Goal: Information Seeking & Learning: Find specific page/section

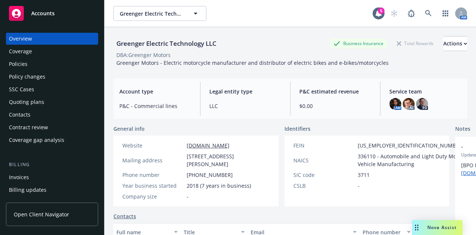
click at [55, 17] on div "Accounts" at bounding box center [52, 13] width 86 height 15
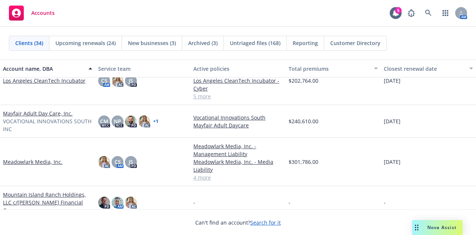
scroll to position [575, 0]
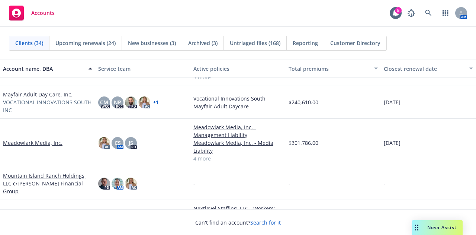
click at [48, 91] on link "Mayfair Adult Day Care, Inc." at bounding box center [37, 94] width 69 height 8
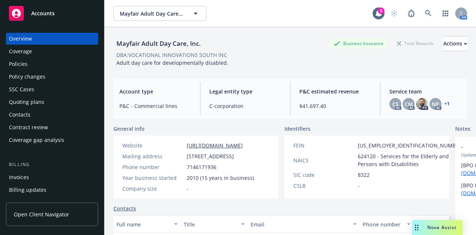
click at [44, 64] on div "Policies" at bounding box center [52, 64] width 86 height 12
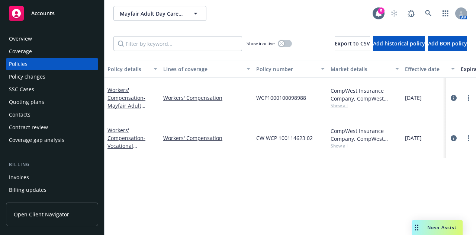
click at [84, 39] on div "Overview" at bounding box center [52, 39] width 86 height 12
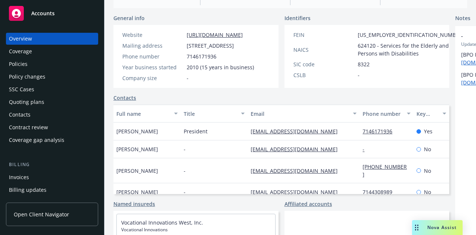
scroll to position [110, 0]
click at [54, 59] on div "Policies" at bounding box center [52, 64] width 86 height 12
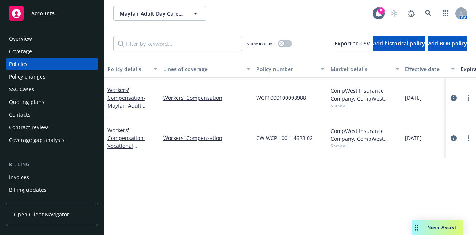
click at [58, 42] on div "Overview" at bounding box center [52, 39] width 86 height 12
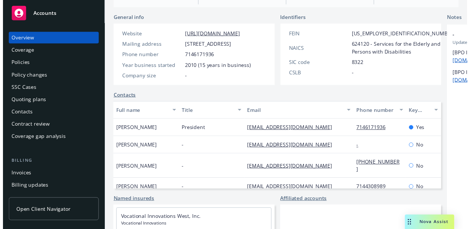
scroll to position [111, 0]
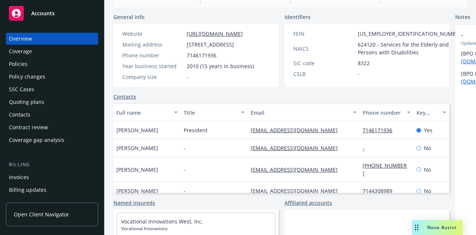
click at [62, 61] on div "Policies" at bounding box center [52, 64] width 86 height 12
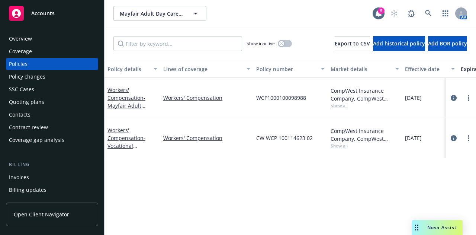
drag, startPoint x: 160, startPoint y: 64, endPoint x: 166, endPoint y: 65, distance: 5.7
click at [166, 65] on button "Lines of coverage" at bounding box center [206, 69] width 93 height 18
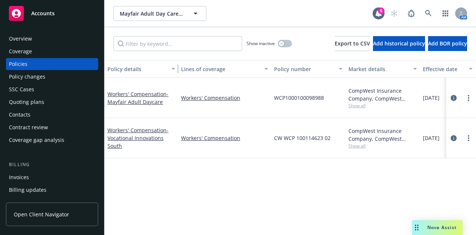
drag, startPoint x: 158, startPoint y: 67, endPoint x: 175, endPoint y: 68, distance: 16.4
click at [175, 68] on div "button" at bounding box center [174, 68] width 4 height 17
drag, startPoint x: 328, startPoint y: 127, endPoint x: 274, endPoint y: 127, distance: 53.9
click at [274, 134] on span "CW WCP 100114623 02" at bounding box center [300, 138] width 56 height 8
click at [309, 136] on div "CW WCP 100114623 02" at bounding box center [306, 138] width 74 height 40
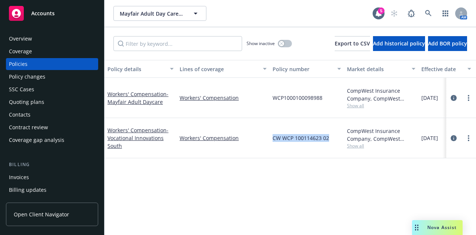
drag, startPoint x: 328, startPoint y: 127, endPoint x: 272, endPoint y: 125, distance: 56.2
click at [272, 134] on span "CW WCP 100114623 02" at bounding box center [300, 138] width 56 height 8
copy span "CW WCP 100114623 02"
click at [471, 133] on link "more" at bounding box center [468, 137] width 9 height 9
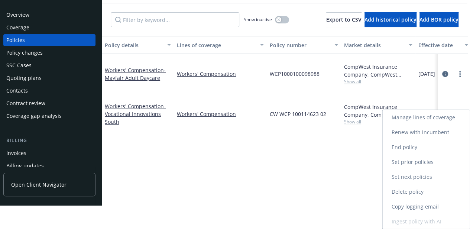
scroll to position [19, 5]
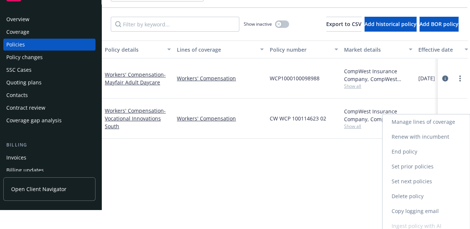
click at [431, 213] on link "Copy logging email" at bounding box center [425, 211] width 87 height 15
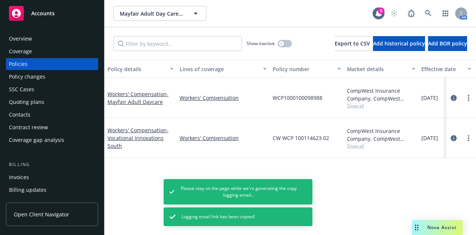
click at [57, 37] on div "Overview" at bounding box center [52, 39] width 86 height 12
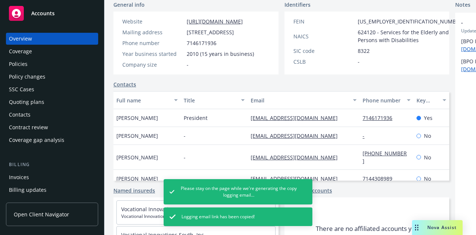
scroll to position [124, 0]
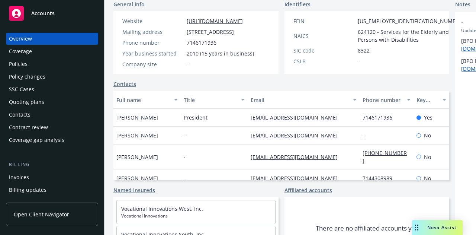
click at [48, 62] on div "Policies" at bounding box center [52, 64] width 86 height 12
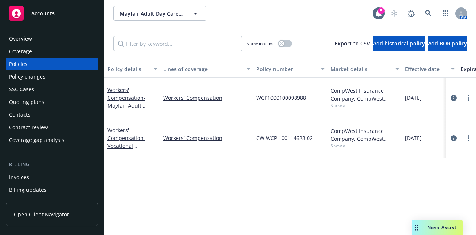
click at [67, 6] on div "Accounts" at bounding box center [52, 13] width 86 height 15
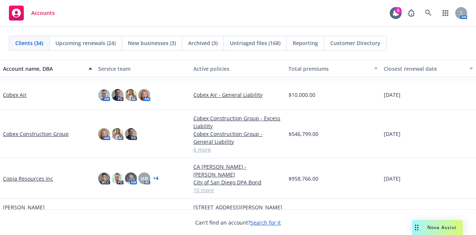
scroll to position [246, 0]
click at [41, 174] on link "Copia Resources Inc" at bounding box center [28, 178] width 50 height 8
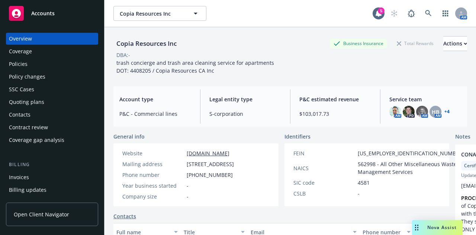
click at [444, 113] on link "+ 4" at bounding box center [446, 111] width 5 height 4
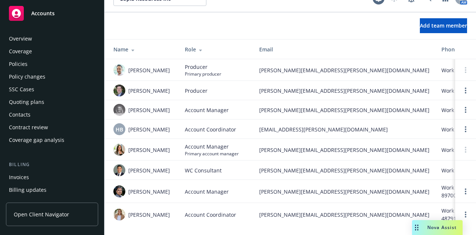
click at [54, 37] on div "Overview" at bounding box center [52, 39] width 86 height 12
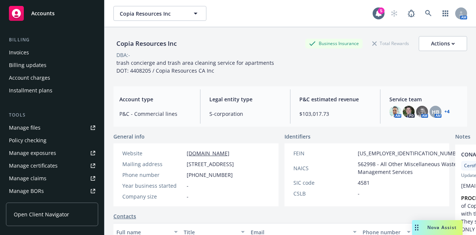
scroll to position [126, 0]
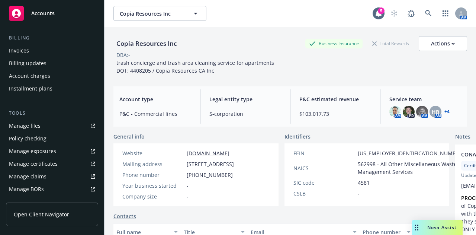
click at [59, 127] on link "Manage files" at bounding box center [52, 126] width 92 height 12
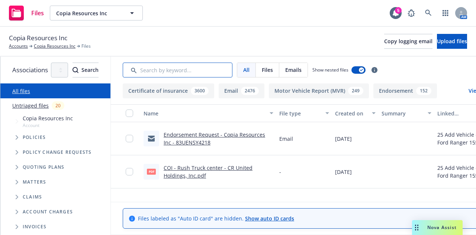
click at [193, 71] on input "Search by keyword..." at bounding box center [178, 69] width 110 height 15
paste input "Steven Trudeau"
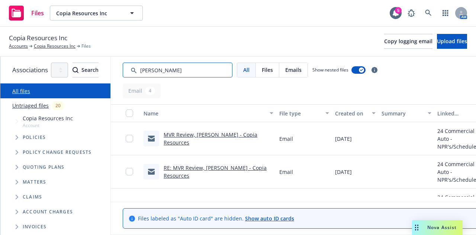
type input "Steven Trudeau"
click at [257, 134] on link "MVR Review, Steven Trudeau - Copia Resources" at bounding box center [211, 138] width 94 height 15
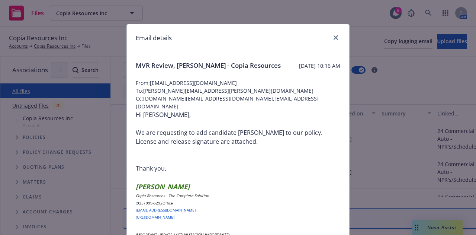
click at [265, 128] on div at bounding box center [238, 123] width 204 height 9
click at [334, 36] on icon "close" at bounding box center [335, 37] width 4 height 4
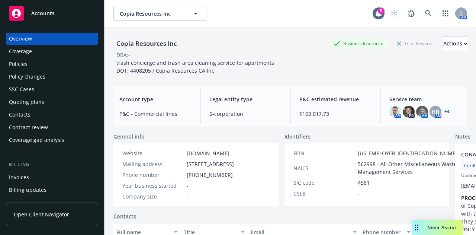
scroll to position [126, 0]
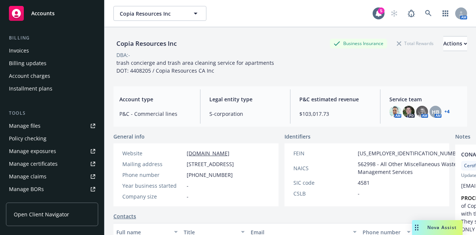
click at [54, 14] on div "Accounts" at bounding box center [52, 13] width 86 height 15
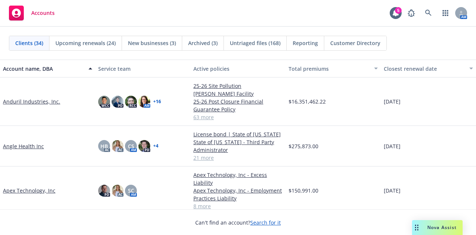
click at [14, 97] on link "Anduril Industries, Inc." at bounding box center [31, 101] width 57 height 8
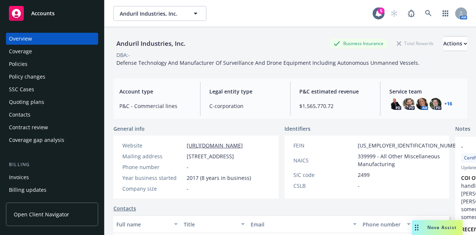
click at [52, 67] on div "Policies" at bounding box center [52, 64] width 86 height 12
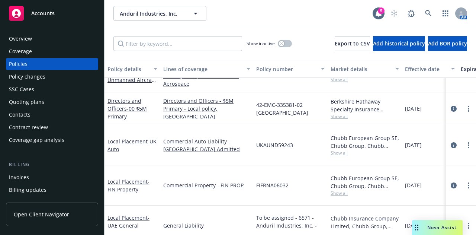
scroll to position [275, 0]
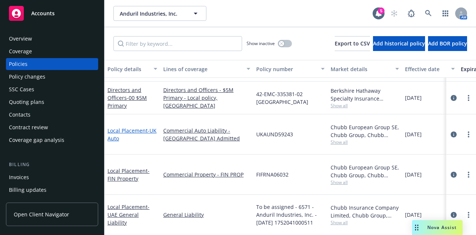
click at [123, 132] on span "- UK Auto" at bounding box center [131, 134] width 49 height 15
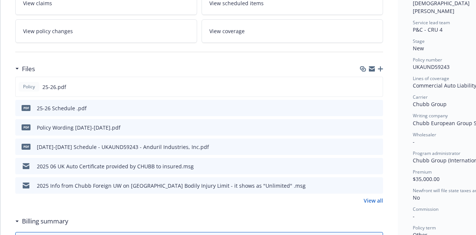
scroll to position [143, 0]
click at [377, 85] on icon "preview file" at bounding box center [375, 85] width 7 height 5
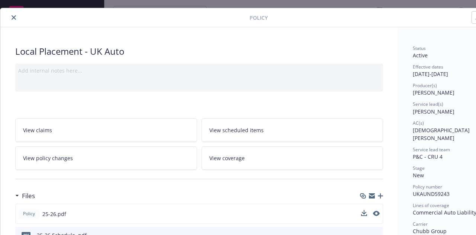
scroll to position [0, 0]
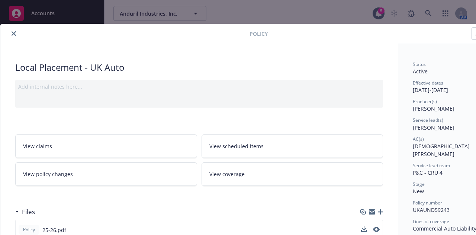
click at [10, 29] on div at bounding box center [126, 33] width 246 height 9
click at [13, 33] on icon "close" at bounding box center [14, 33] width 4 height 4
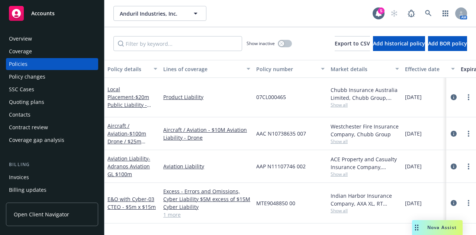
scroll to position [955, 0]
click at [127, 122] on link "Aircraft / Aviation - $100m Drone / $25m Owned Aircraft" at bounding box center [126, 137] width 39 height 30
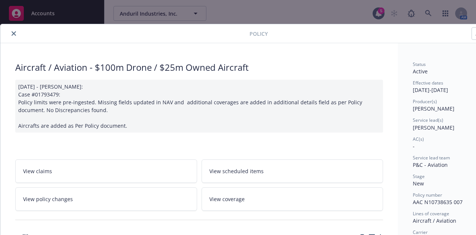
scroll to position [94, 0]
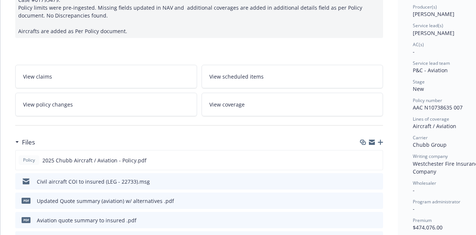
click at [59, 34] on div "9/24/2025 - Sampath Vankayala: Case #01793479: Policy limits were pre-ingested.…" at bounding box center [199, 11] width 368 height 53
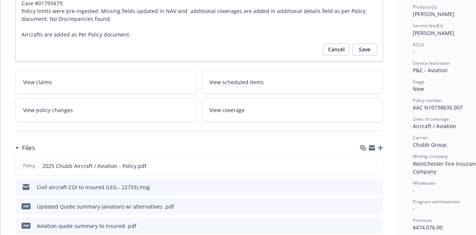
scroll to position [100, 0]
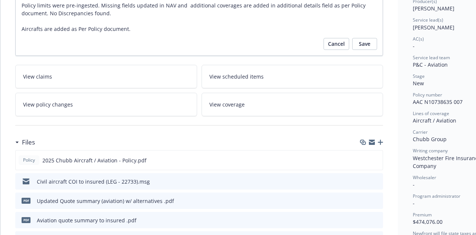
click at [59, 34] on textarea "9/24/2025 - Sampath Vankayala: Case #01793479: Policy limits were pre-ingested.…" at bounding box center [199, 18] width 368 height 76
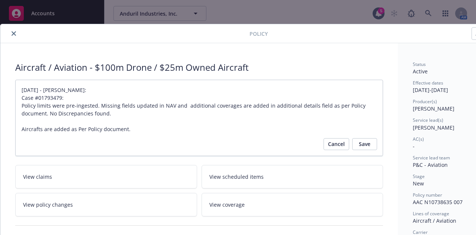
click at [12, 31] on icon "close" at bounding box center [14, 33] width 4 height 4
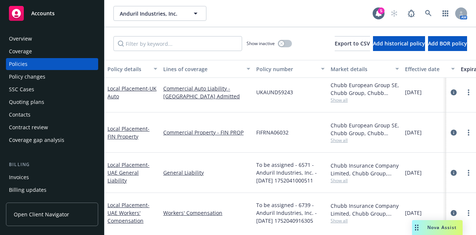
scroll to position [315, 0]
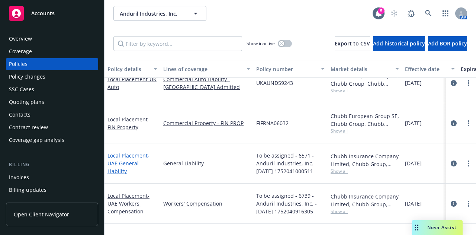
click at [114, 152] on span "- UAE General Liability" at bounding box center [128, 163] width 42 height 23
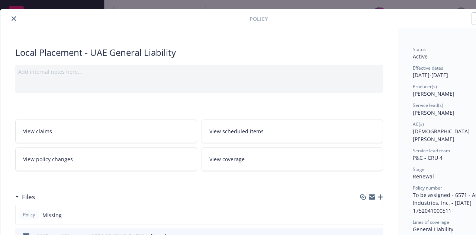
scroll to position [1, 0]
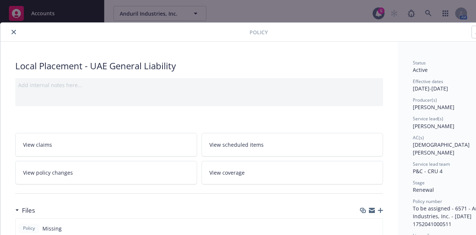
click at [12, 31] on icon "close" at bounding box center [14, 32] width 4 height 4
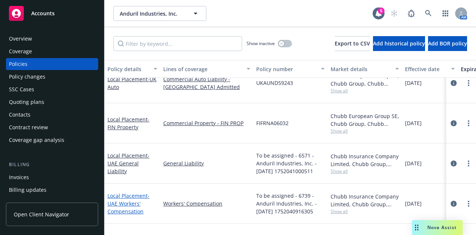
click at [125, 192] on link "Local Placement - UAE Workers' Compensation" at bounding box center [128, 203] width 42 height 23
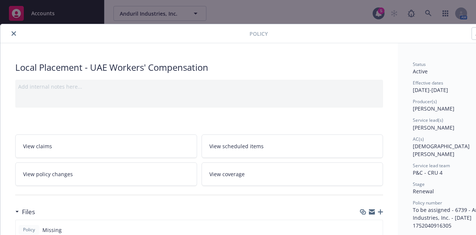
click at [14, 32] on icon "close" at bounding box center [14, 33] width 4 height 4
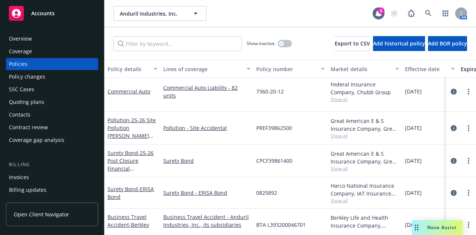
scroll to position [1533, 0]
click at [110, 124] on span "- 25-26 Site Pollution McHenry Facility" at bounding box center [131, 131] width 48 height 30
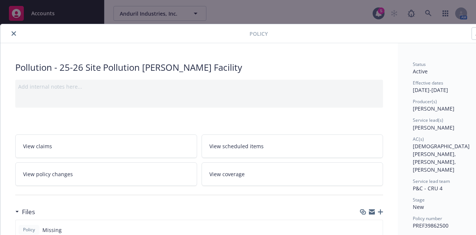
click at [13, 34] on icon "close" at bounding box center [14, 33] width 4 height 4
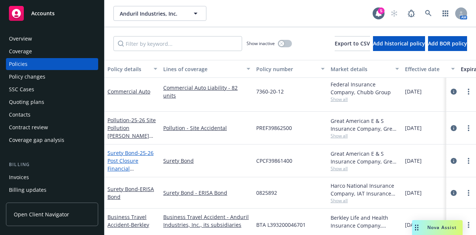
click at [138, 156] on span "- 25-26 Post Closure Financial Guarantee Policy" at bounding box center [130, 164] width 46 height 30
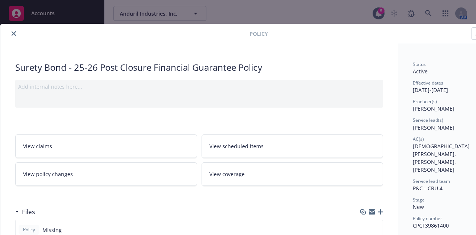
click at [14, 35] on icon "close" at bounding box center [14, 33] width 4 height 4
